Goal: Task Accomplishment & Management: Use online tool/utility

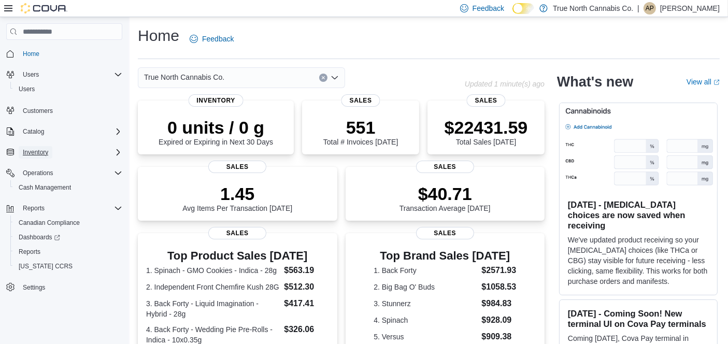
click at [38, 149] on span "Inventory" at bounding box center [35, 152] width 25 height 8
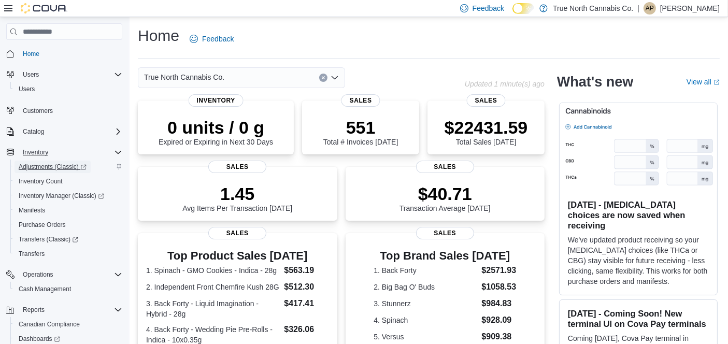
click at [38, 165] on span "Adjustments (Classic)" at bounding box center [53, 167] width 68 height 8
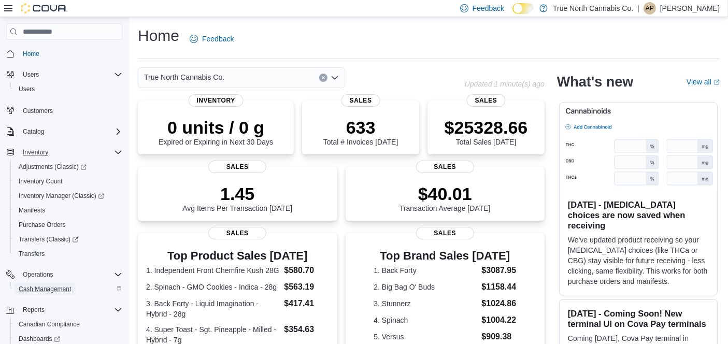
drag, startPoint x: 43, startPoint y: 259, endPoint x: 48, endPoint y: 289, distance: 30.6
click at [48, 289] on span "Cash Management" at bounding box center [45, 289] width 52 height 8
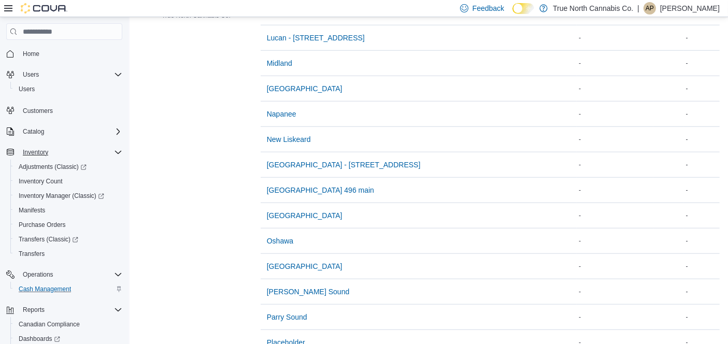
scroll to position [856, 0]
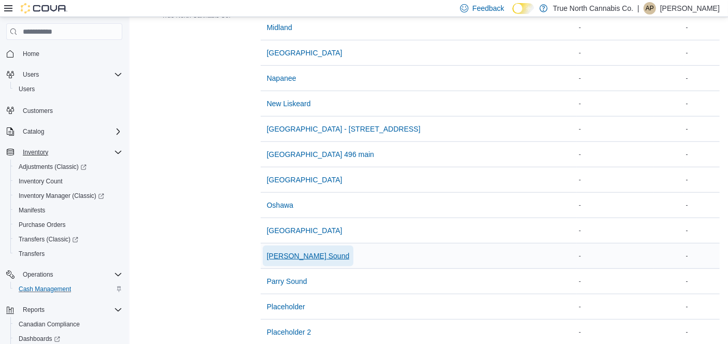
click at [297, 251] on span "[PERSON_NAME] Sound" at bounding box center [308, 256] width 83 height 10
